Goal: Task Accomplishment & Management: Manage account settings

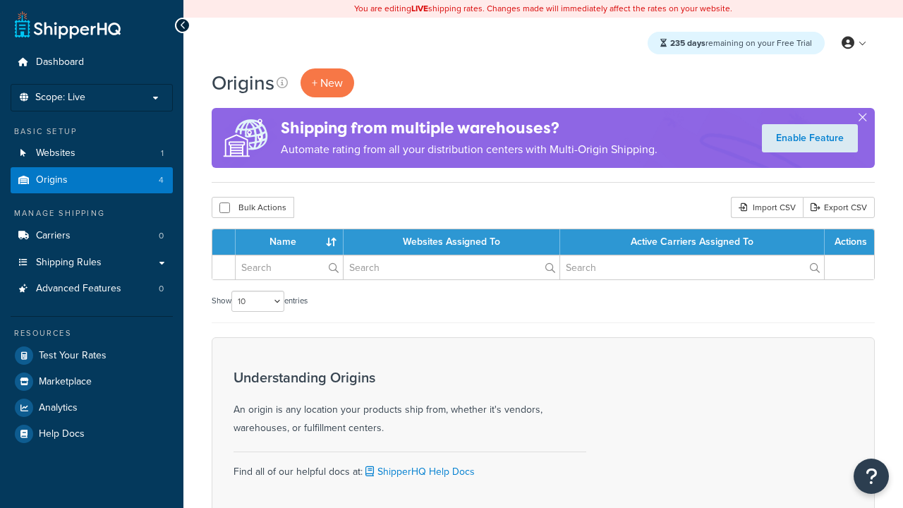
click at [289, 243] on th "Name" at bounding box center [290, 241] width 108 height 25
click at [451, 243] on th "Websites Assigned To" at bounding box center [451, 241] width 216 height 25
click at [692, 243] on th "Active Carriers Assigned To" at bounding box center [692, 241] width 264 height 25
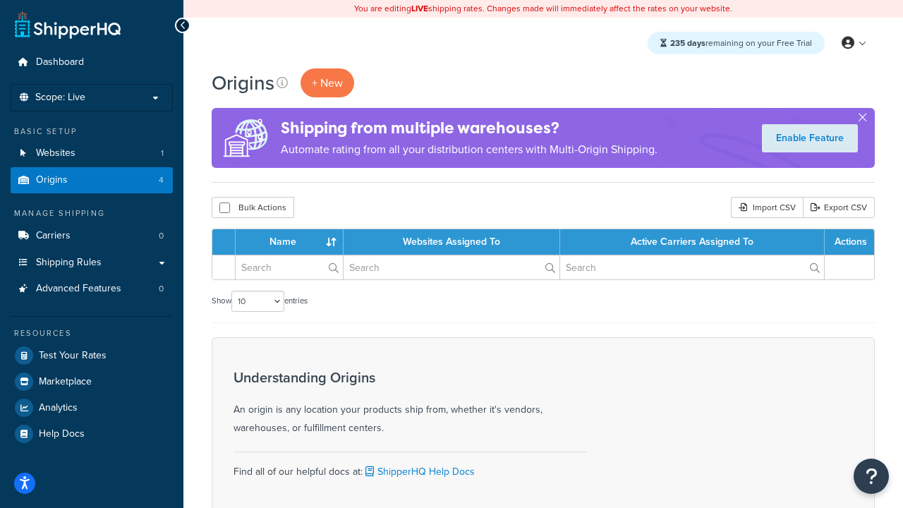
click at [692, 243] on th "Active Carriers Assigned To" at bounding box center [692, 241] width 264 height 25
click at [848, 243] on th "Actions" at bounding box center [848, 241] width 49 height 25
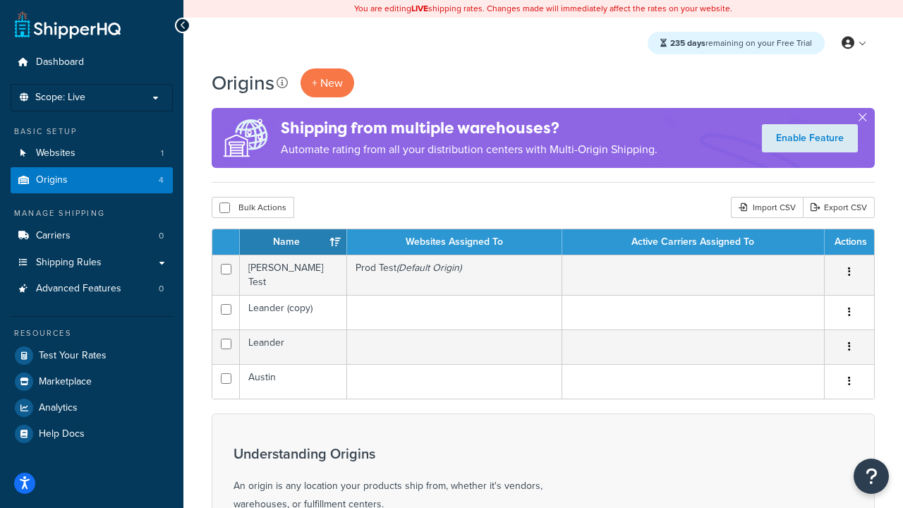
click at [848, 243] on th "Actions" at bounding box center [848, 241] width 49 height 25
click at [282, 83] on icon at bounding box center [281, 82] width 11 height 11
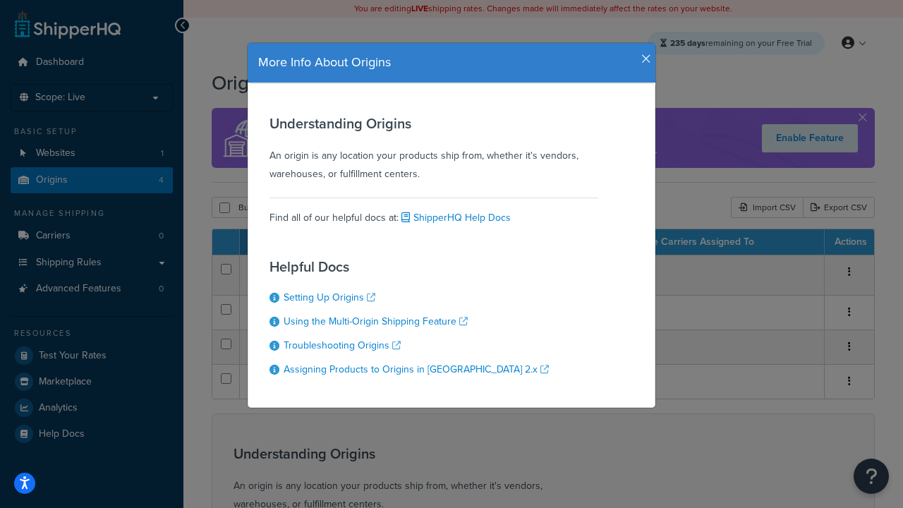
click at [642, 54] on icon "button" at bounding box center [646, 59] width 10 height 13
